Goal: Find specific page/section: Find specific page/section

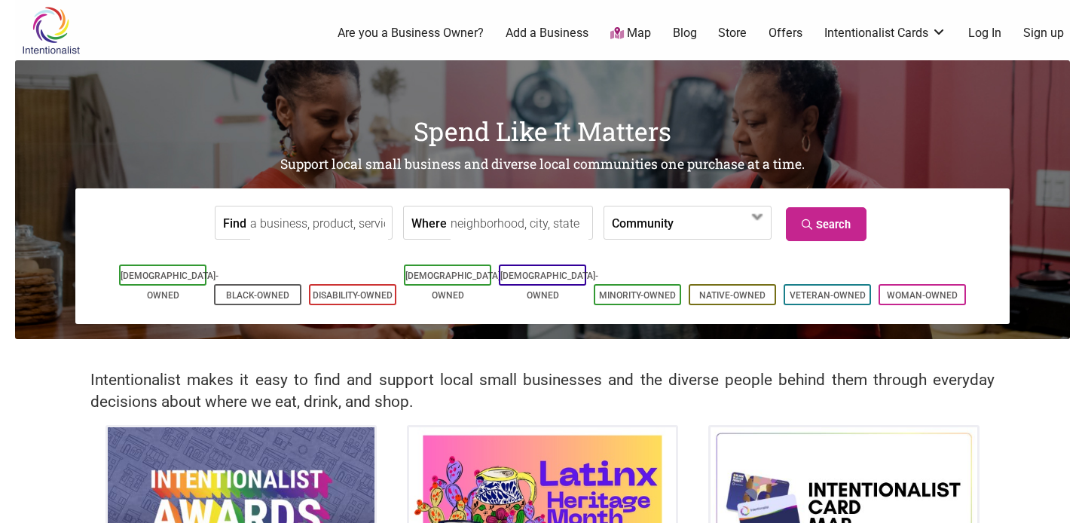
click at [294, 233] on input "Find" at bounding box center [319, 224] width 138 height 34
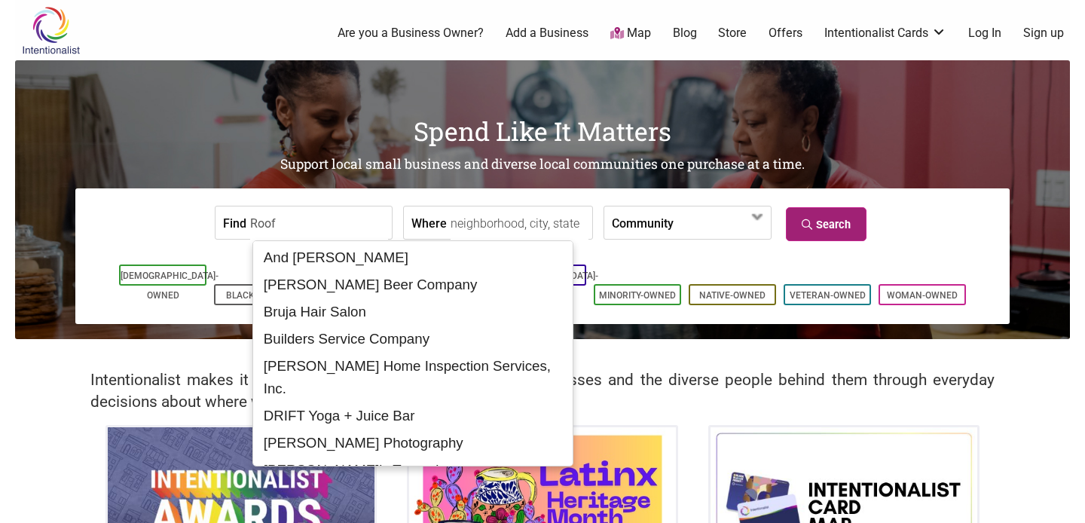
type input "Roof"
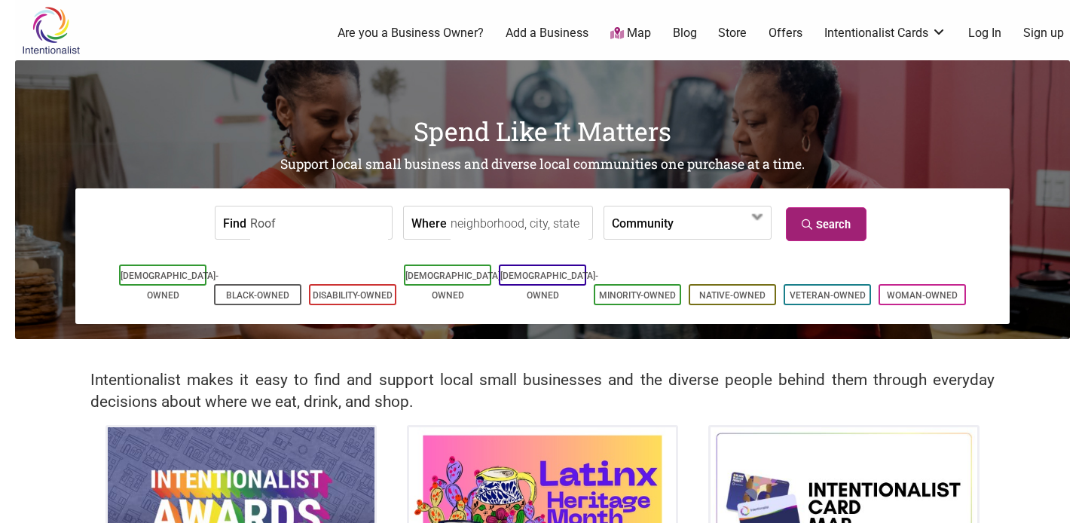
click at [803, 231] on link "Search" at bounding box center [826, 224] width 81 height 34
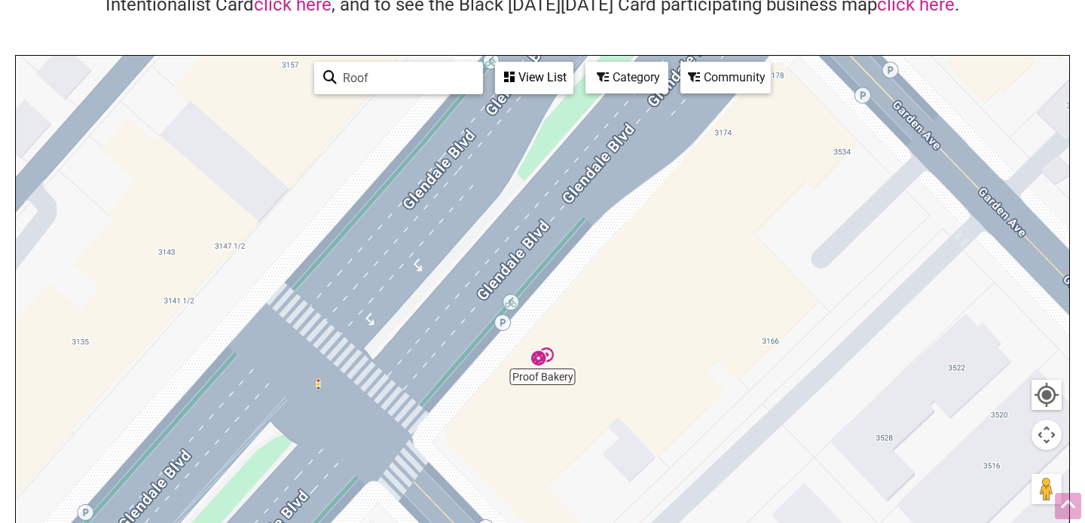
scroll to position [167, 0]
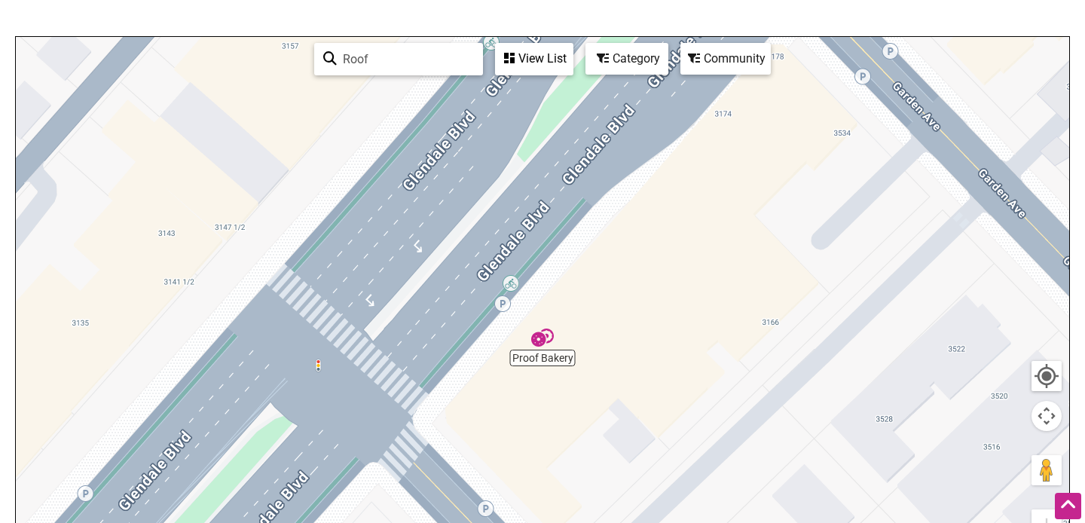
click at [521, 61] on div "View List" at bounding box center [534, 58] width 75 height 29
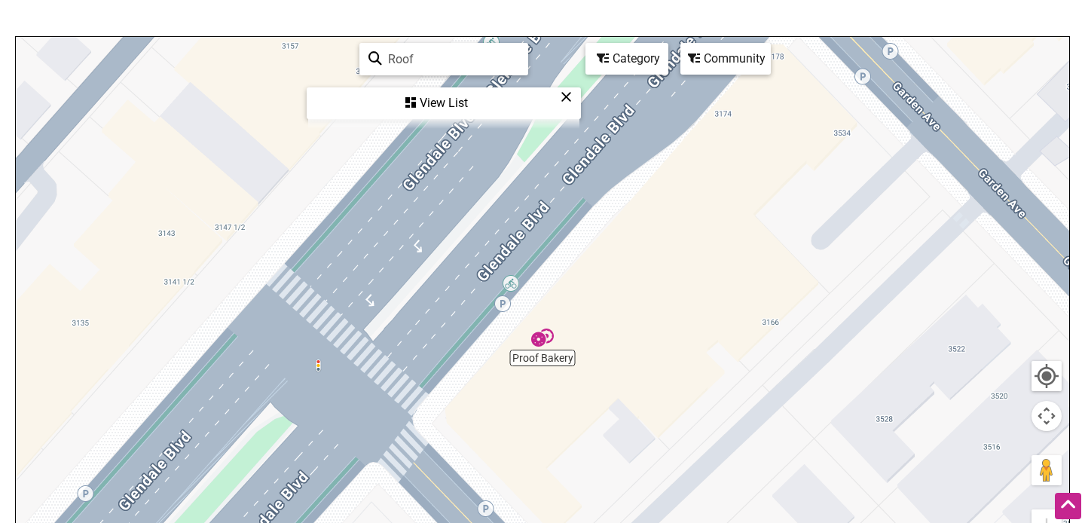
click at [442, 108] on div "View List" at bounding box center [443, 103] width 271 height 29
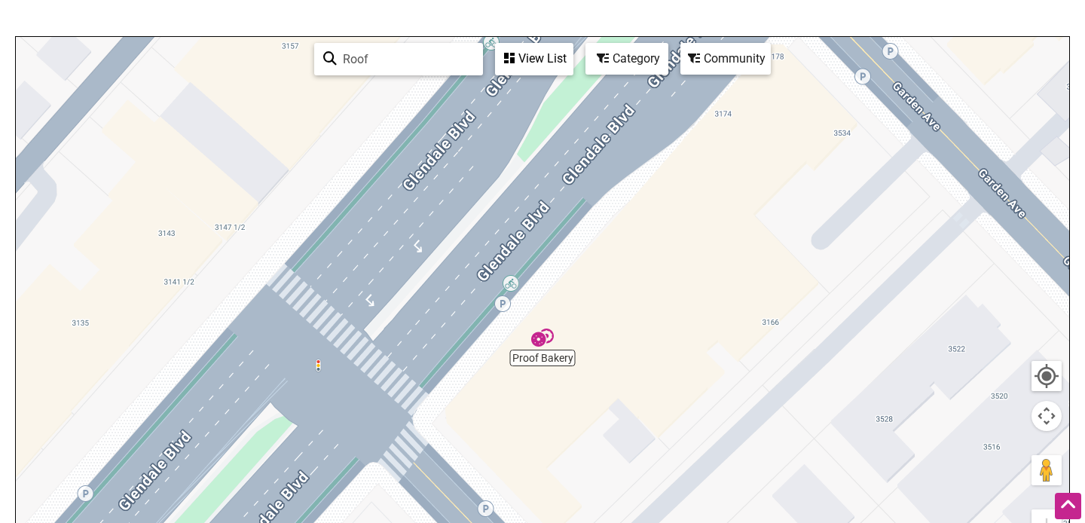
click at [540, 65] on div "View List" at bounding box center [534, 58] width 75 height 29
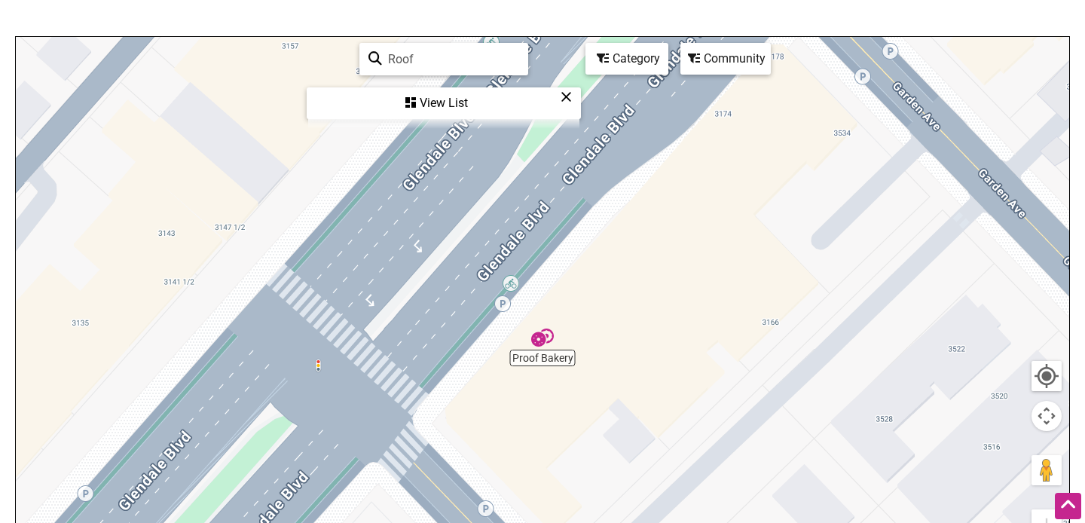
click at [569, 96] on icon at bounding box center [566, 96] width 11 height 1
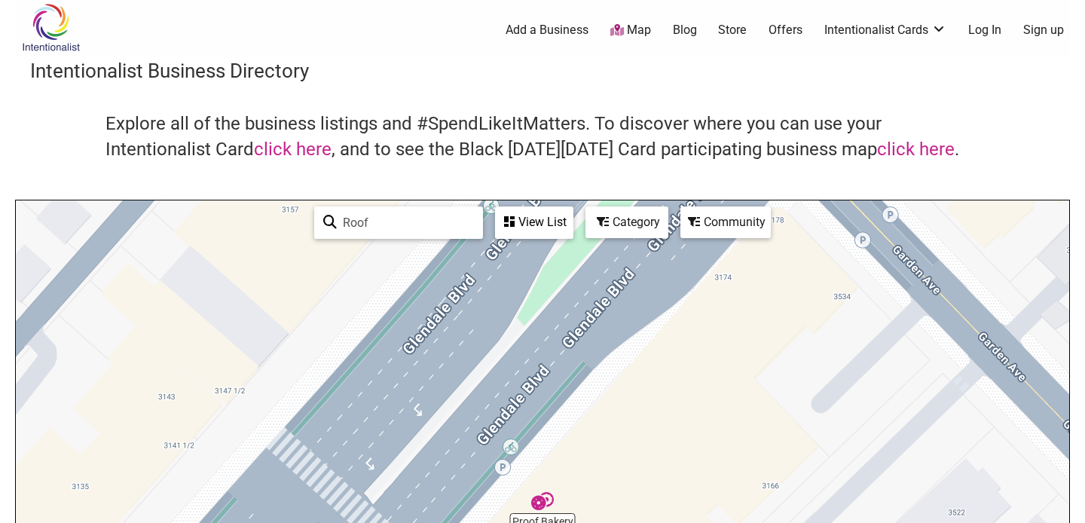
scroll to position [0, 0]
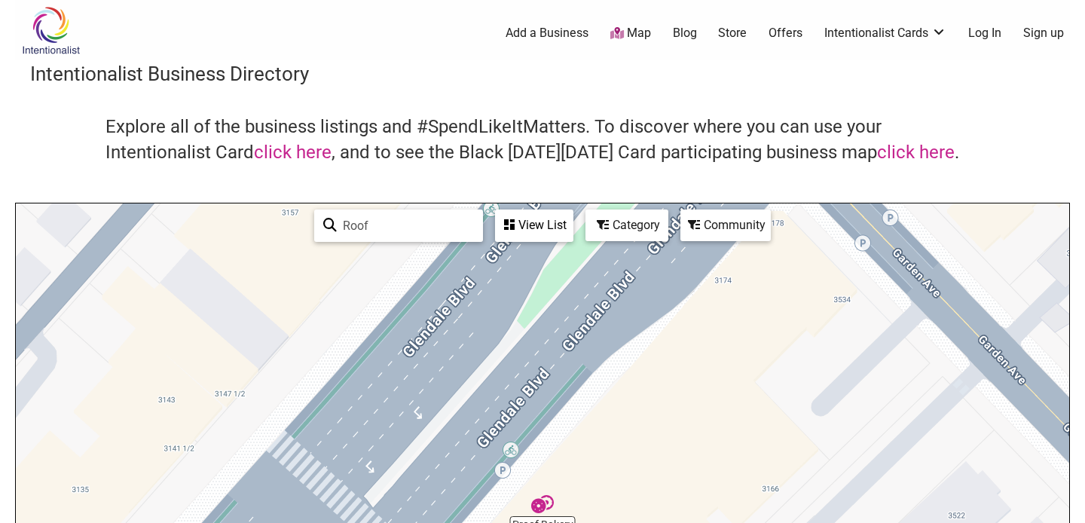
click at [641, 21] on div "0 Add a Business Map Blog Store Offers Intentionalist Cards Buy Black Card Inte…" at bounding box center [617, 33] width 923 height 60
click at [637, 32] on link "Map" at bounding box center [631, 33] width 41 height 17
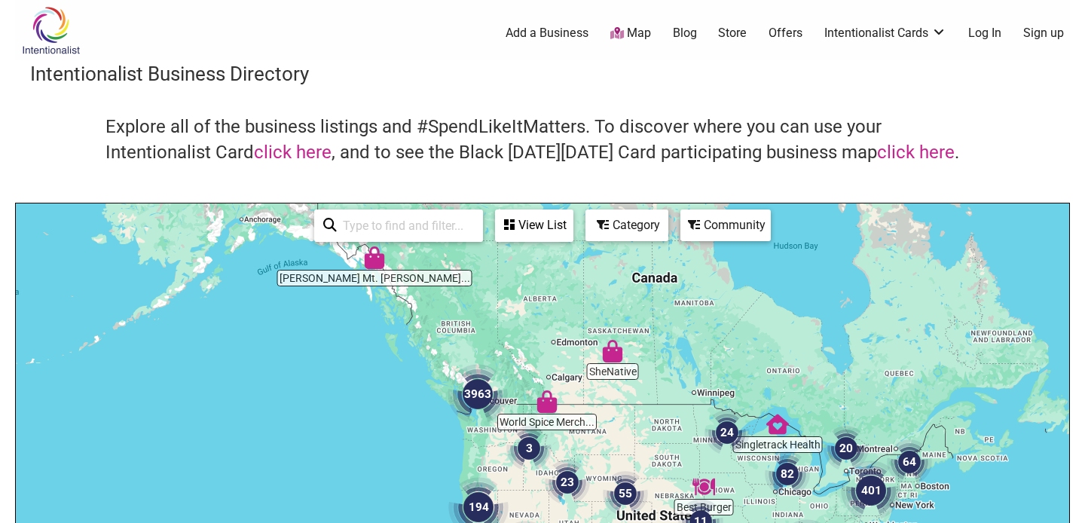
click at [549, 242] on div "See All View List Sorry...nothing found." at bounding box center [443, 226] width 271 height 44
click at [545, 229] on div "View List" at bounding box center [534, 225] width 75 height 29
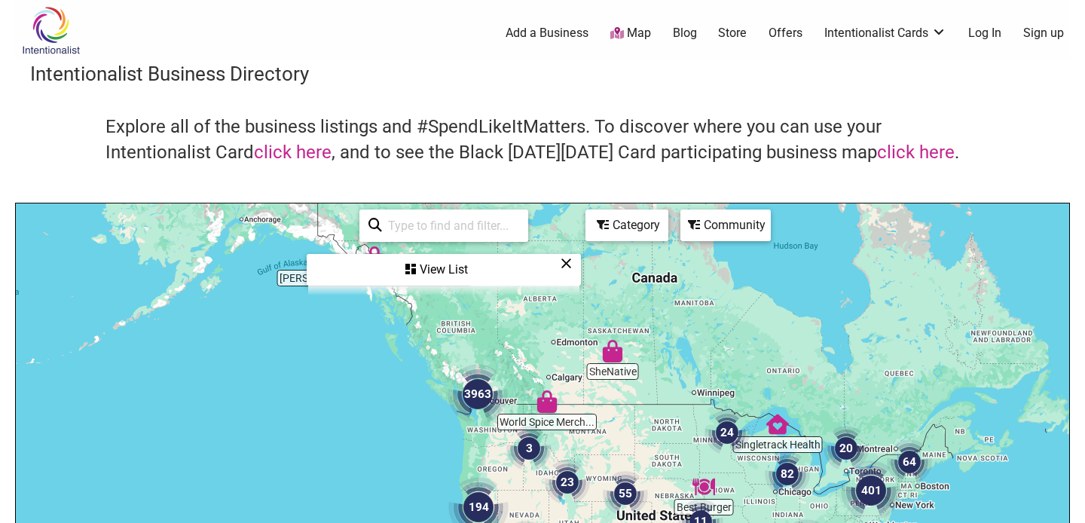
click at [568, 263] on icon at bounding box center [566, 263] width 11 height 1
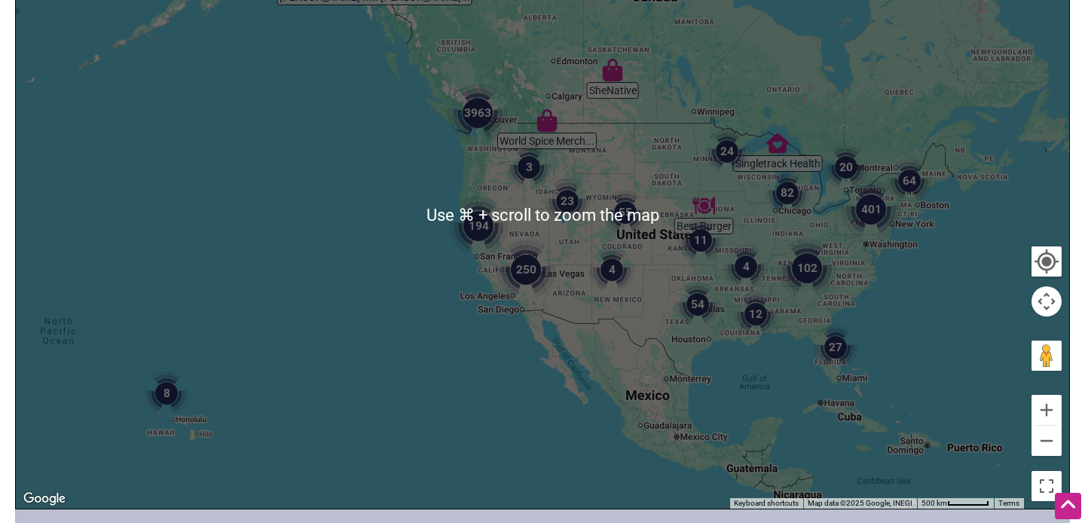
scroll to position [276, 0]
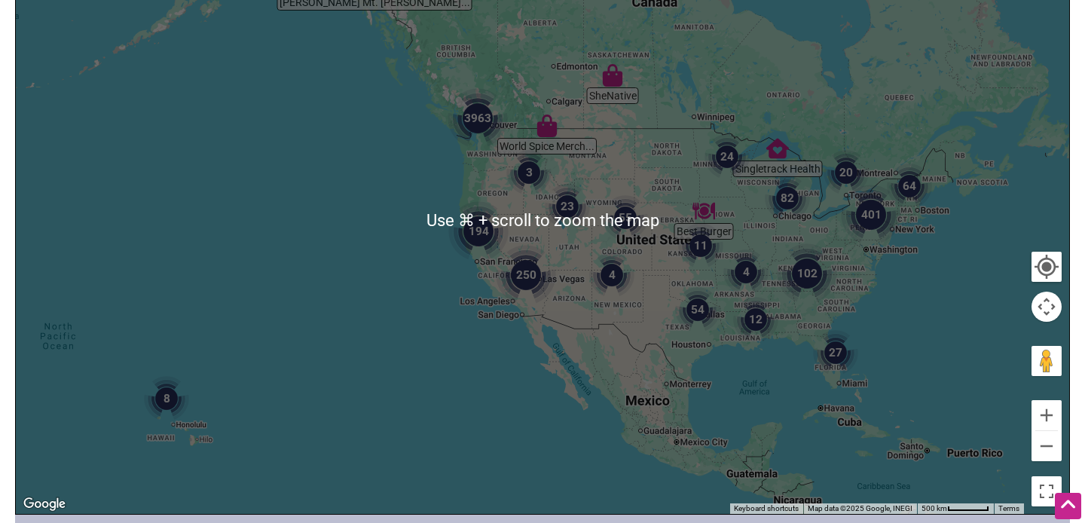
click at [454, 243] on img "194" at bounding box center [478, 231] width 60 height 60
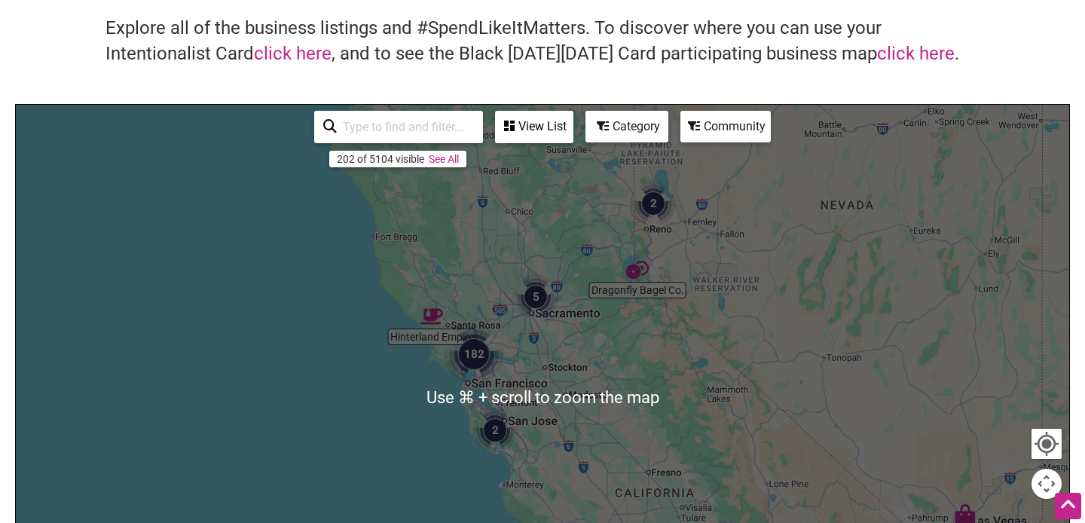
scroll to position [102, 0]
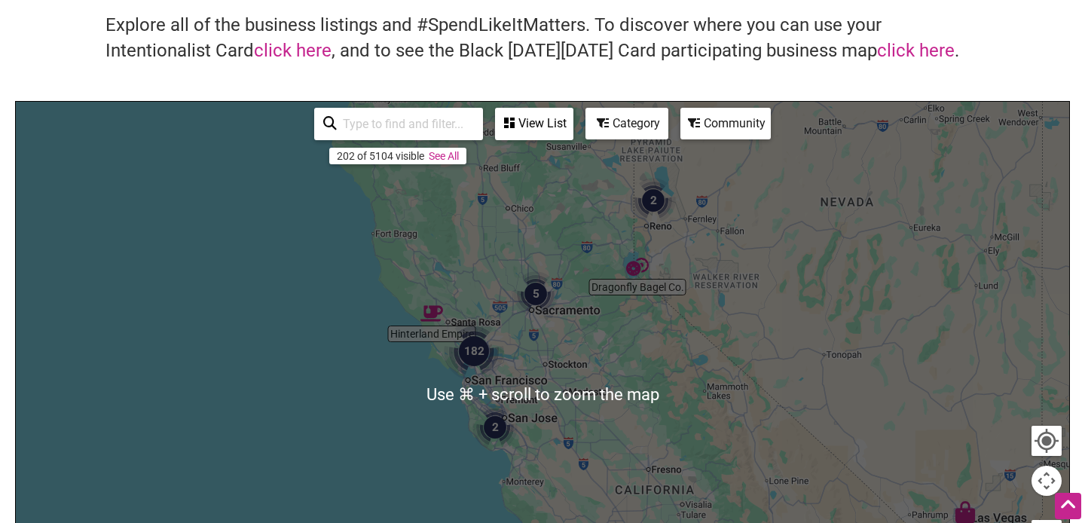
click at [530, 127] on div "View List" at bounding box center [534, 123] width 75 height 29
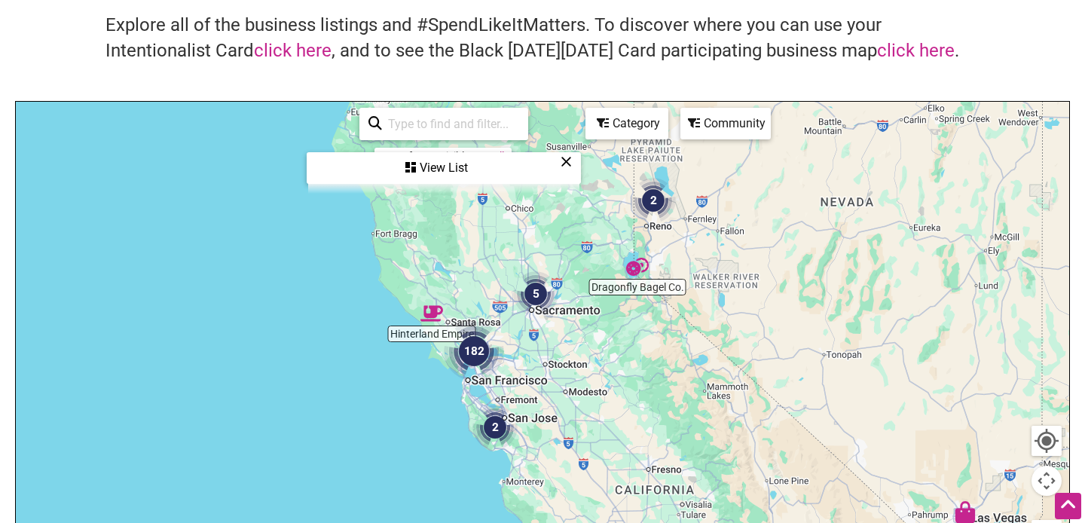
click at [566, 161] on icon at bounding box center [566, 161] width 11 height 1
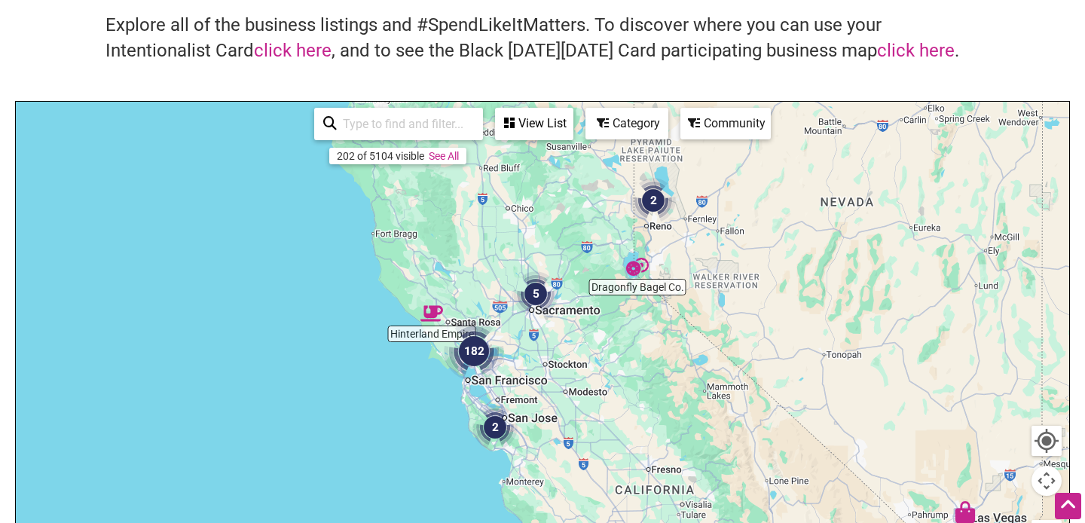
click at [453, 159] on link "See All" at bounding box center [444, 156] width 30 height 12
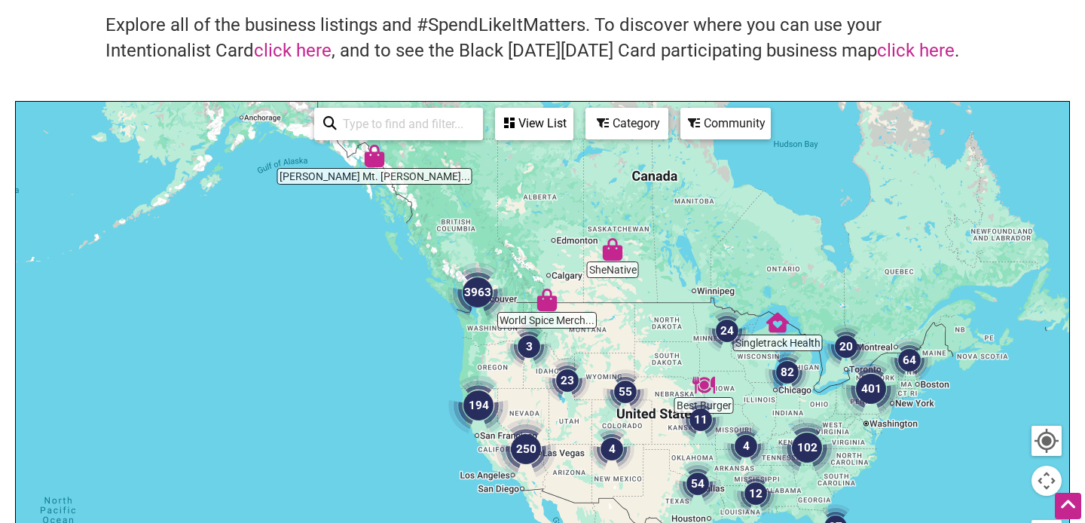
click at [641, 135] on div "Category" at bounding box center [627, 123] width 80 height 29
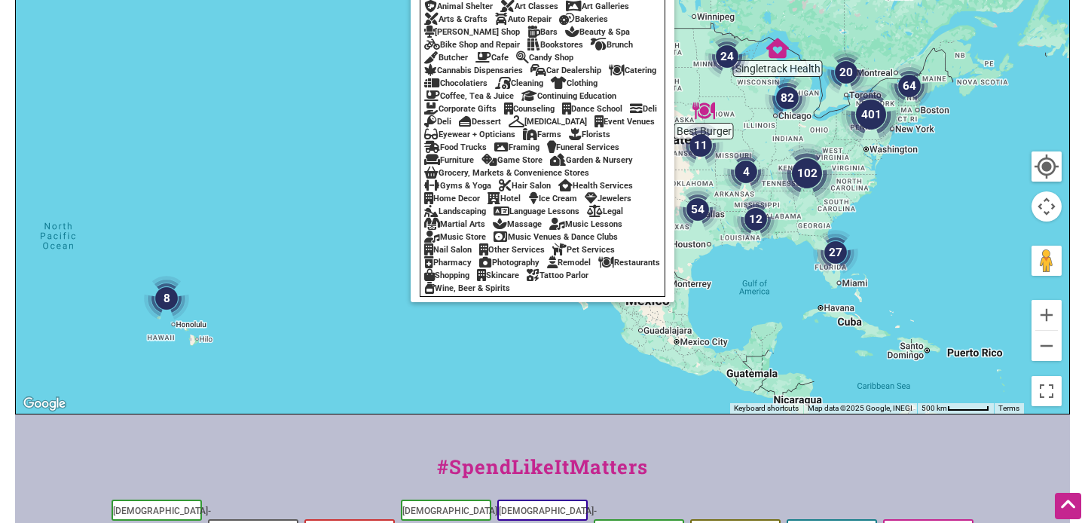
scroll to position [381, 0]
